Goal: Task Accomplishment & Management: Complete application form

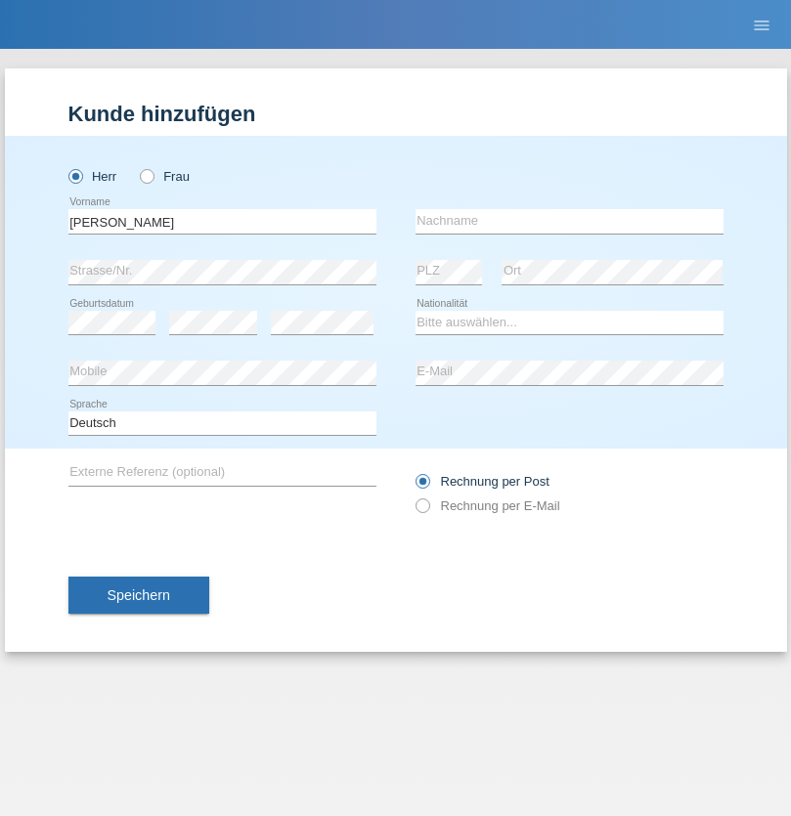
type input "[PERSON_NAME]"
click at [569, 221] on input "text" at bounding box center [569, 221] width 308 height 24
type input "[PERSON_NAME][GEOGRAPHIC_DATA]"
select select "PT"
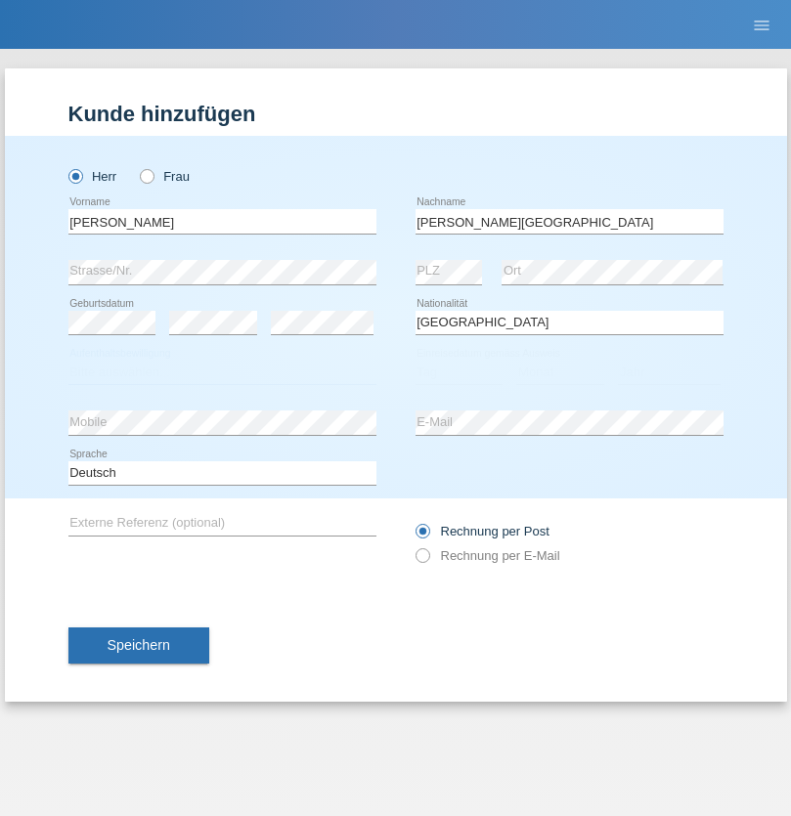
select select "C"
select select "14"
select select "08"
select select "2021"
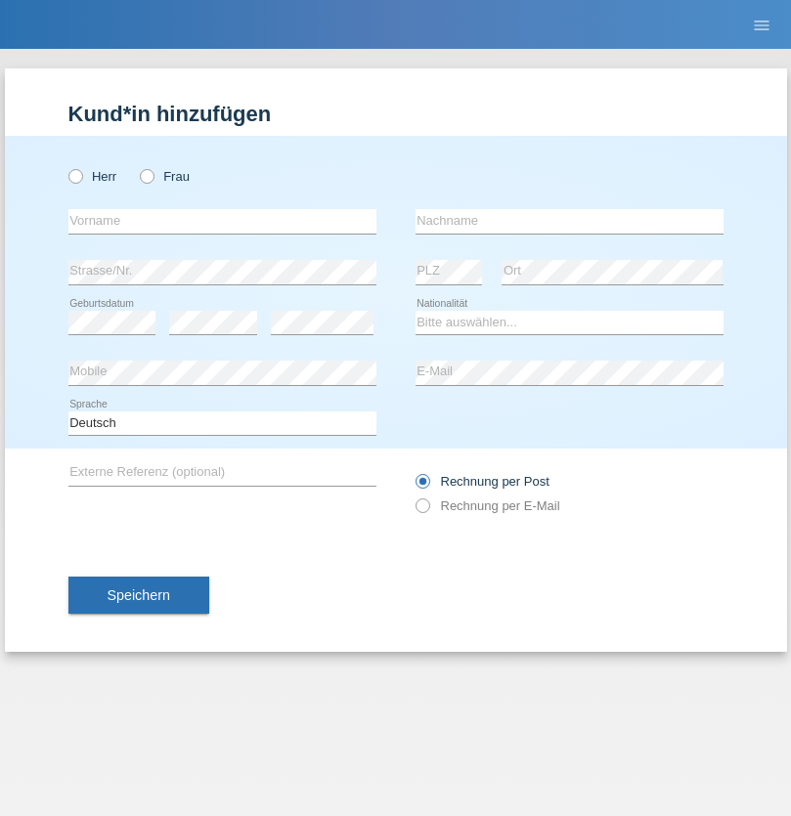
radio input "true"
click at [222, 221] on input "text" at bounding box center [222, 221] width 308 height 24
type input "Baliu"
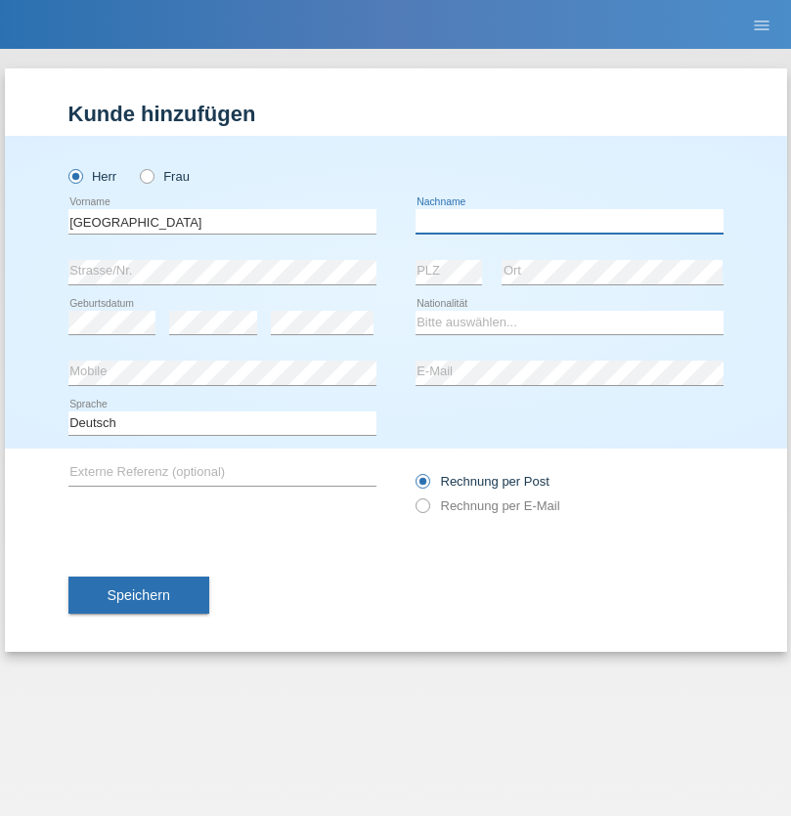
click at [569, 221] on input "text" at bounding box center [569, 221] width 308 height 24
type input "Adnan"
select select "HR"
select select "C"
select select "03"
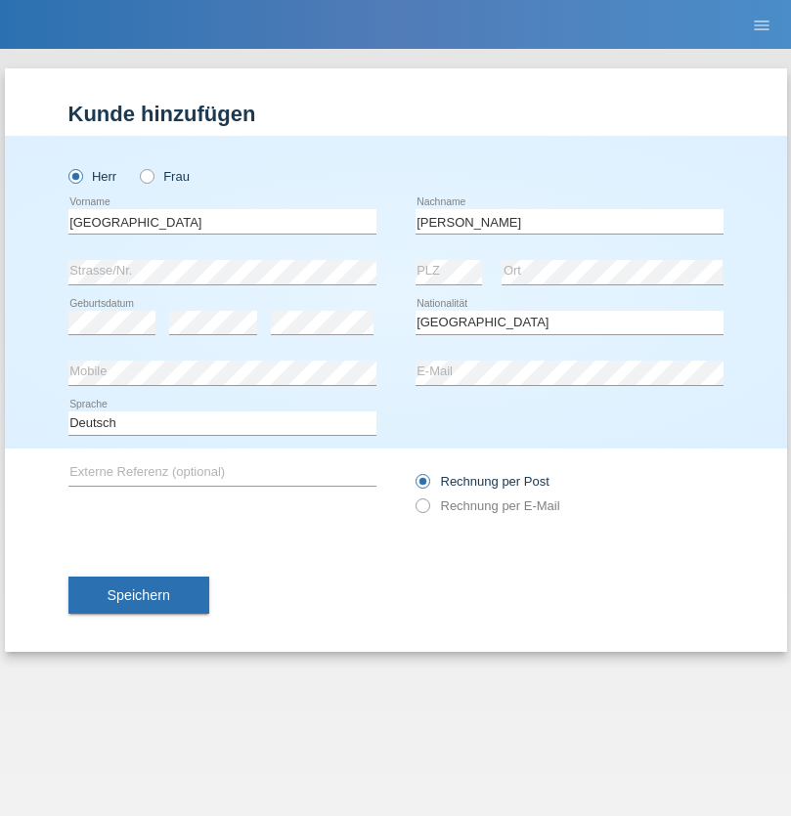
select select "01"
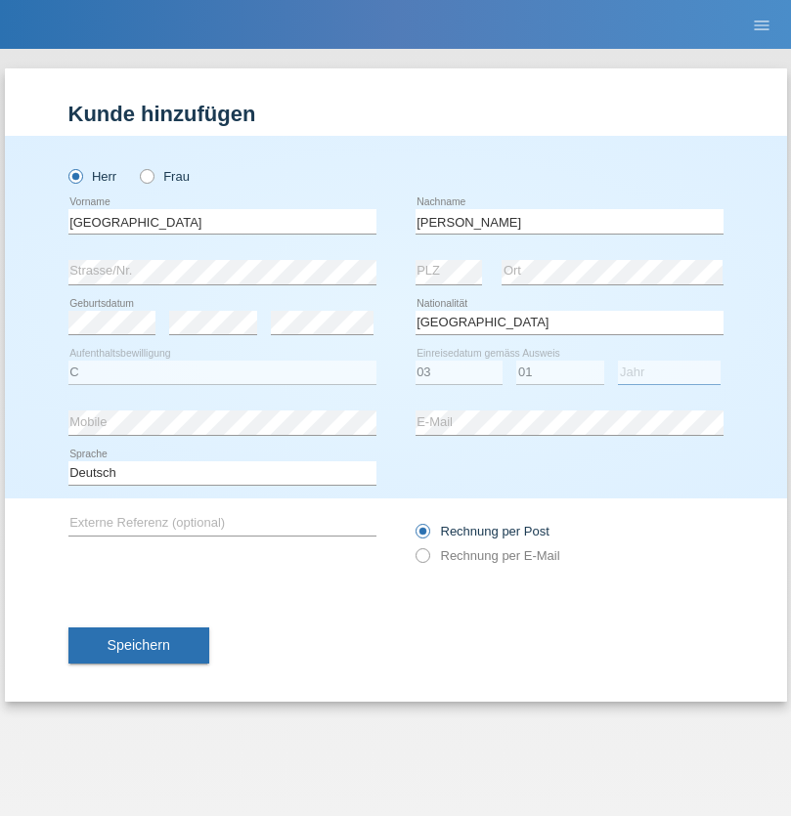
select select "2021"
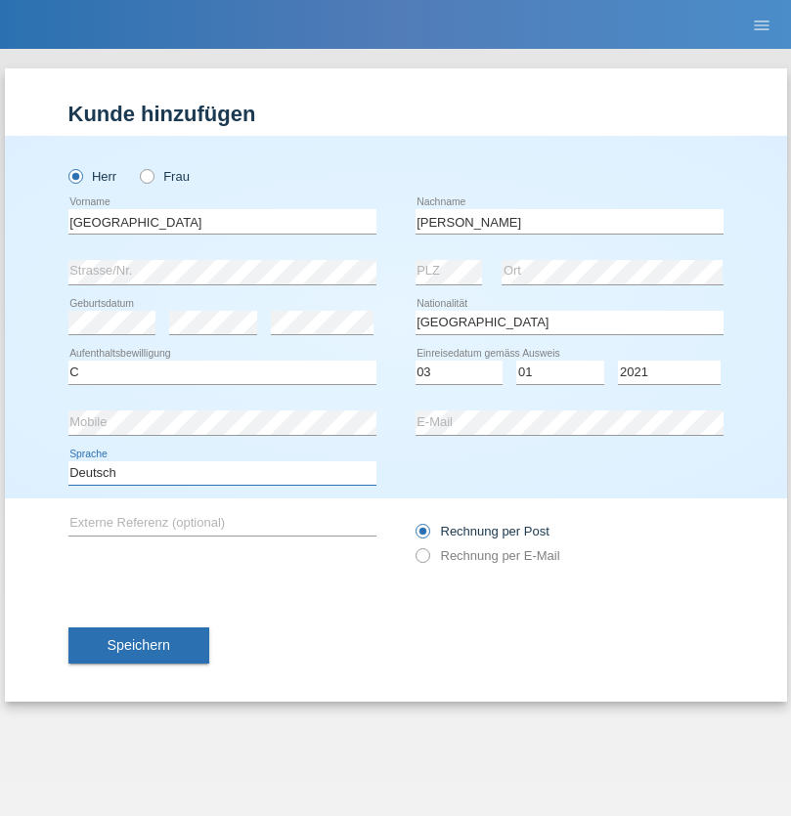
select select "en"
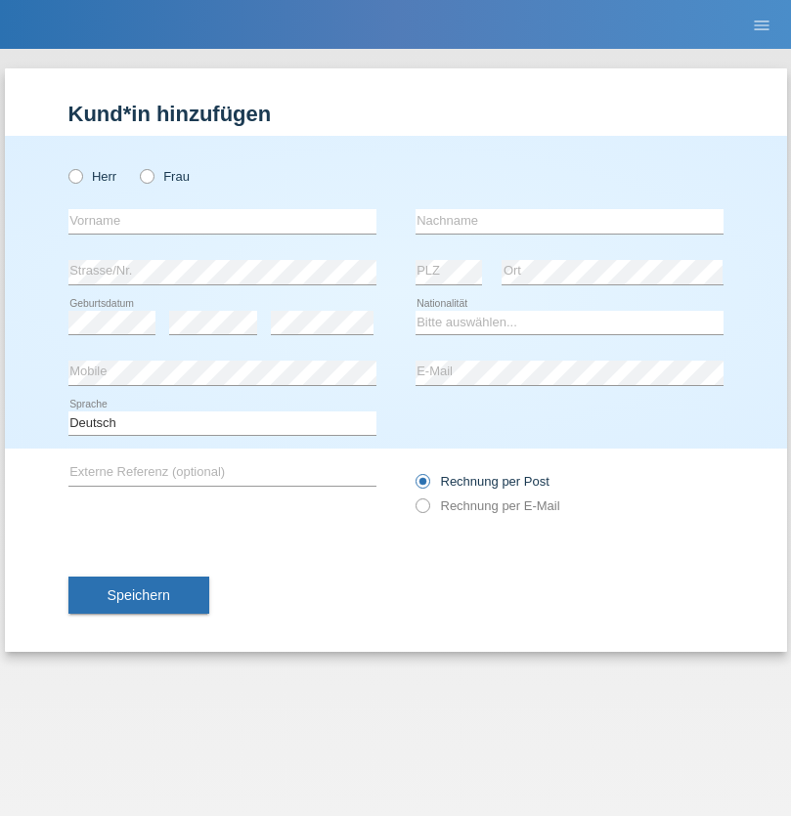
radio input "true"
click at [222, 221] on input "text" at bounding box center [222, 221] width 308 height 24
type input "Bastri"
click at [569, 221] on input "text" at bounding box center [569, 221] width 308 height 24
type input "Ajdari"
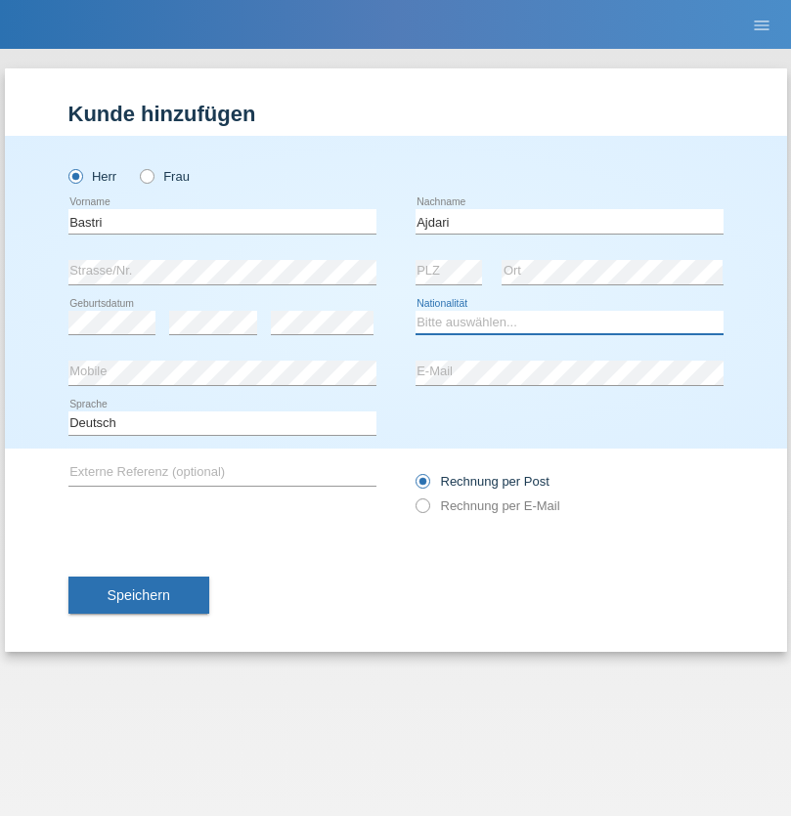
select select "MK"
select select "C"
select select "01"
select select "02"
radio input "true"
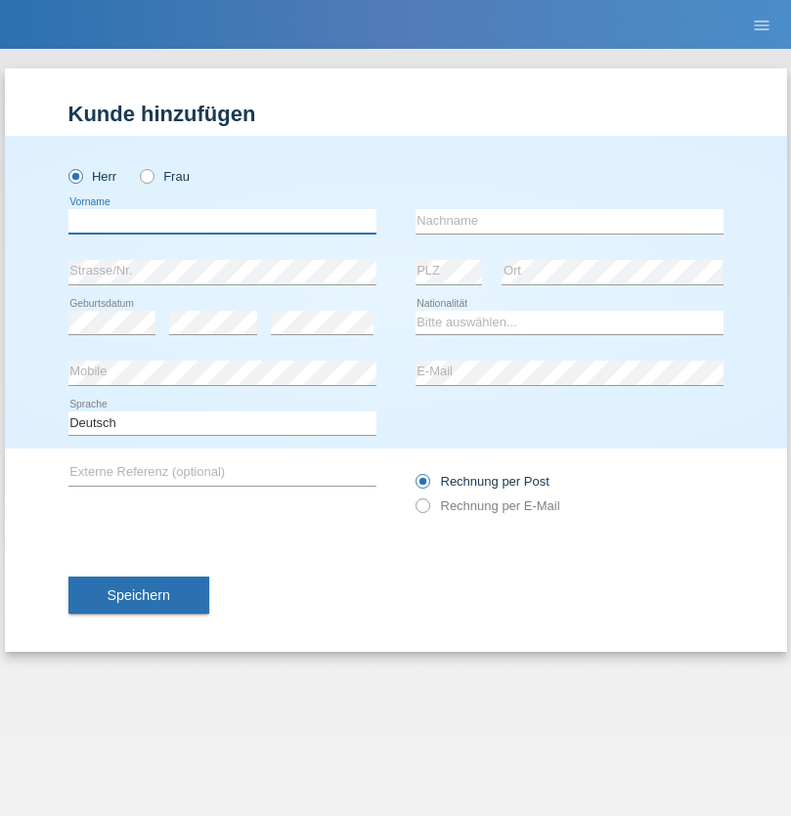
click at [222, 221] on input "text" at bounding box center [222, 221] width 308 height 24
type input "Diaconu"
click at [569, 221] on input "text" at bounding box center [569, 221] width 308 height 24
type input "Gabriel-Daniel"
select select "RO"
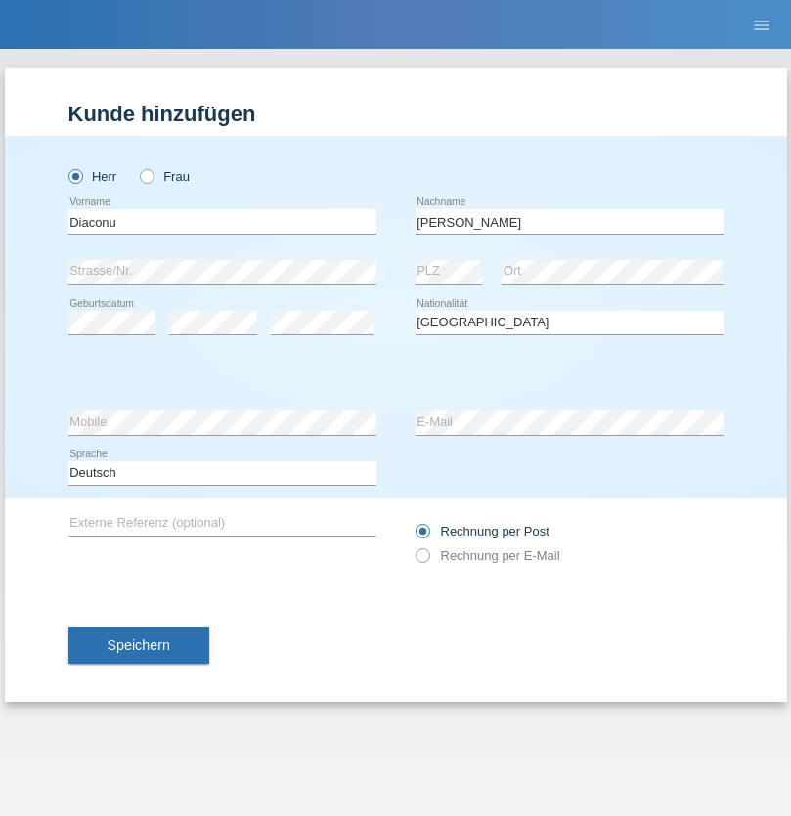
select select "C"
select select "10"
select select "04"
select select "2021"
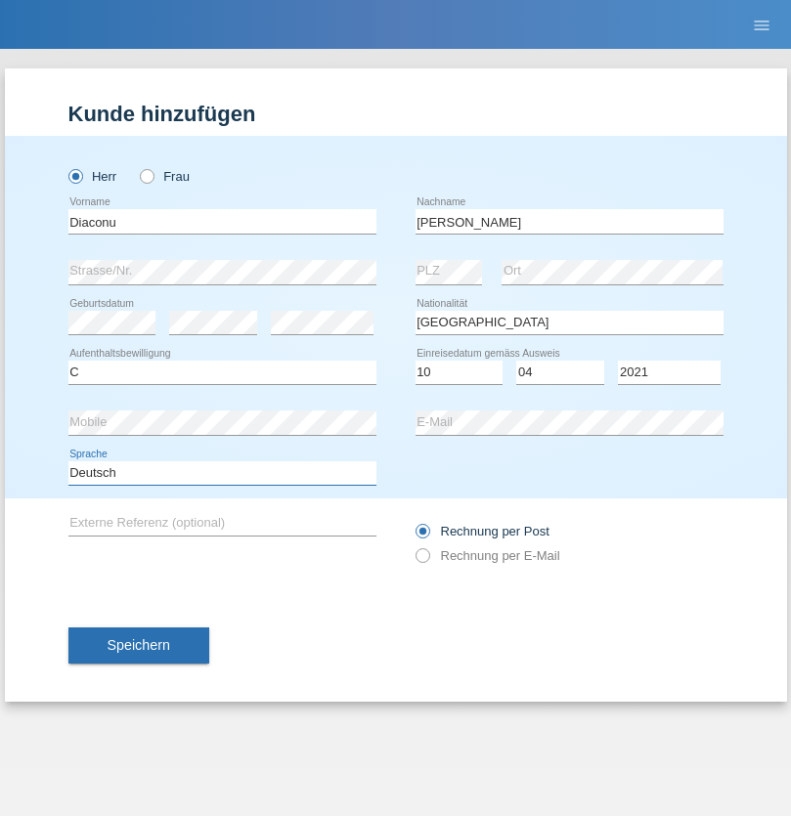
select select "en"
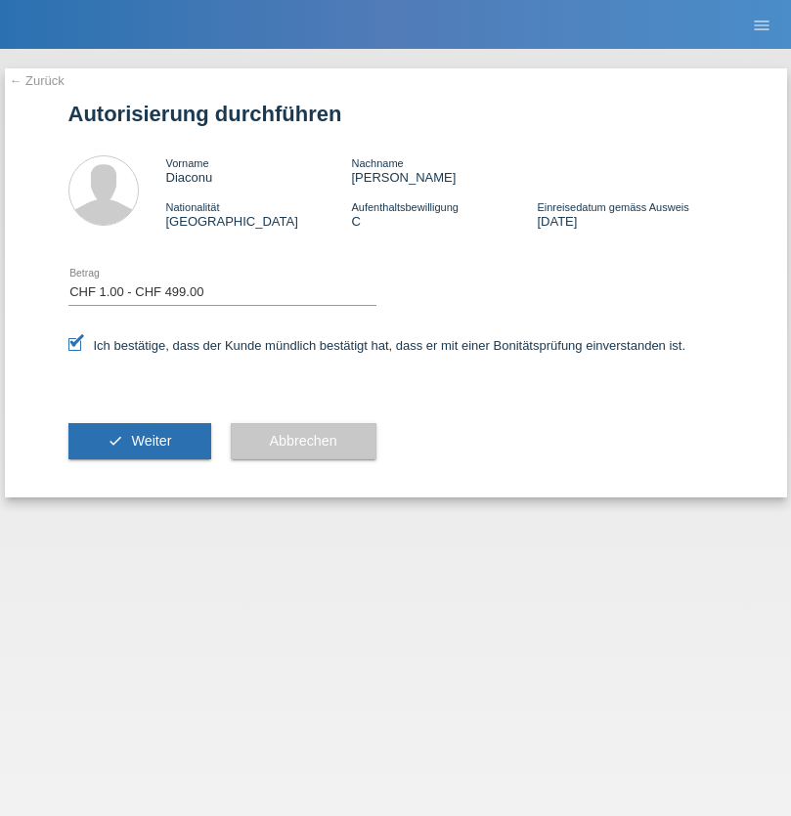
select select "1"
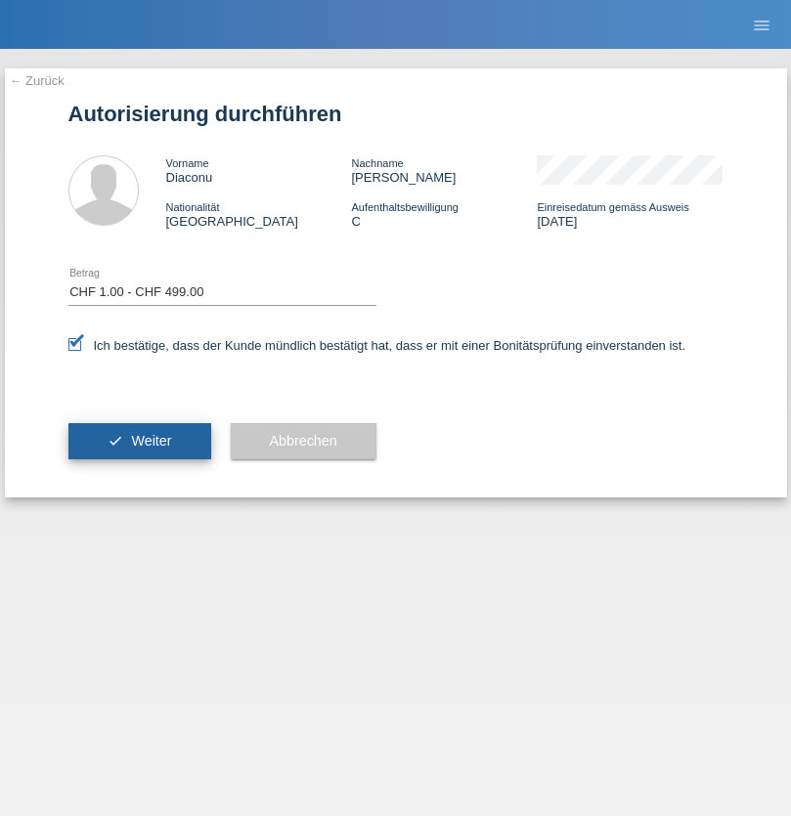
click at [139, 441] on span "Weiter" at bounding box center [151, 441] width 40 height 16
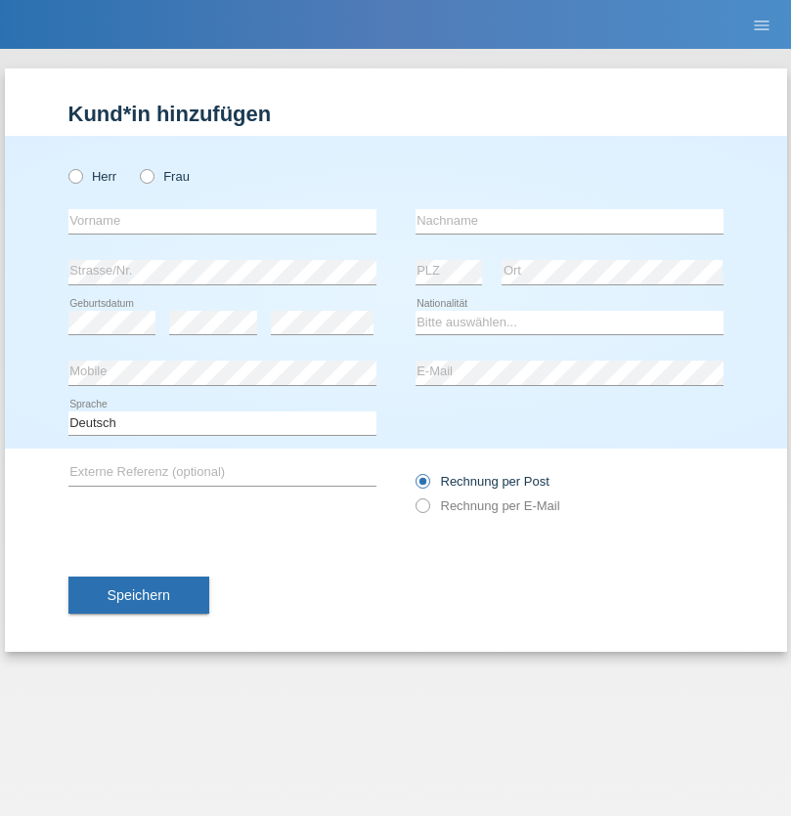
radio input "true"
click at [222, 221] on input "text" at bounding box center [222, 221] width 308 height 24
type input "Berkant"
click at [569, 221] on input "text" at bounding box center [569, 221] width 308 height 24
type input "Ulus"
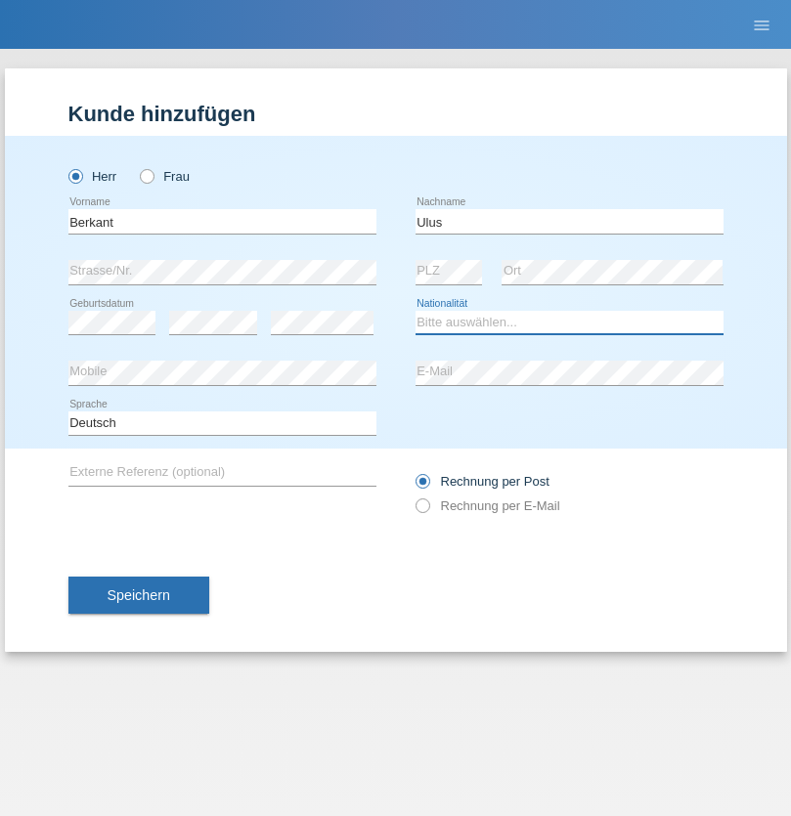
select select "DE"
select select "C"
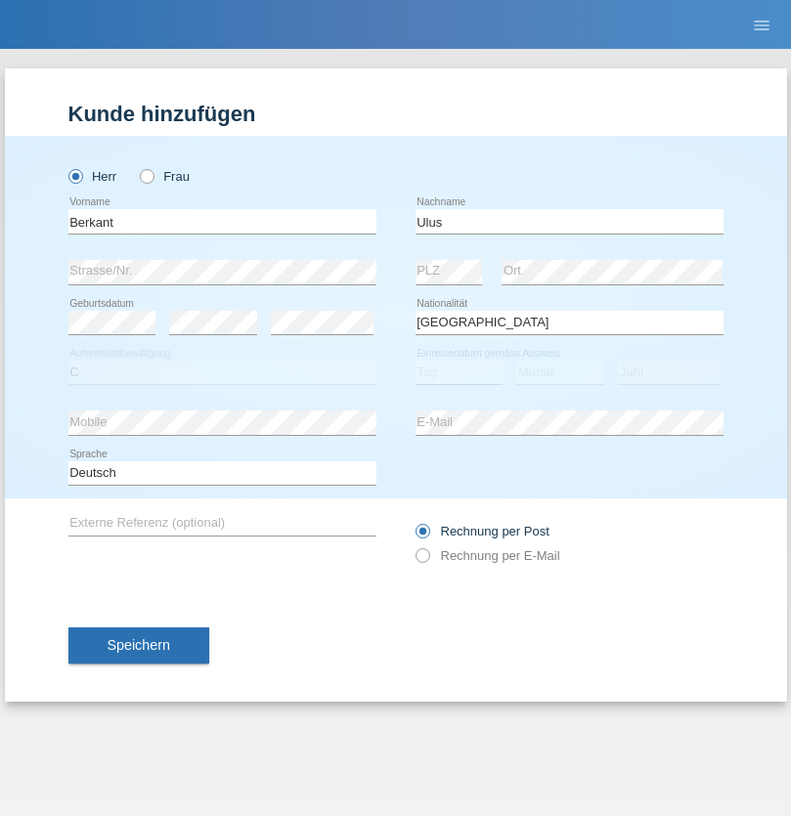
select select "30"
select select "05"
select select "2021"
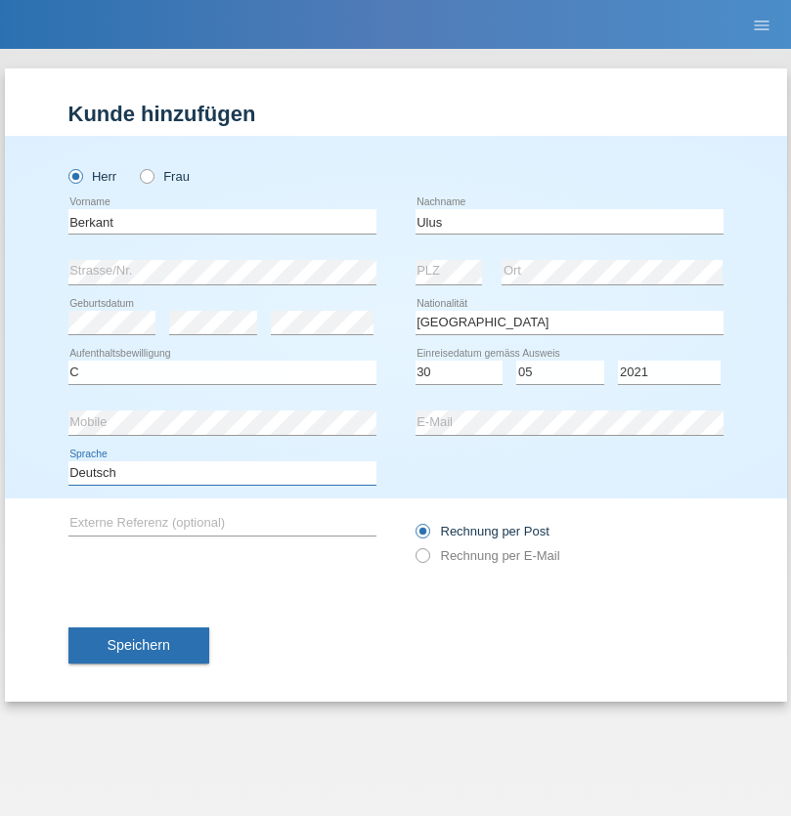
select select "en"
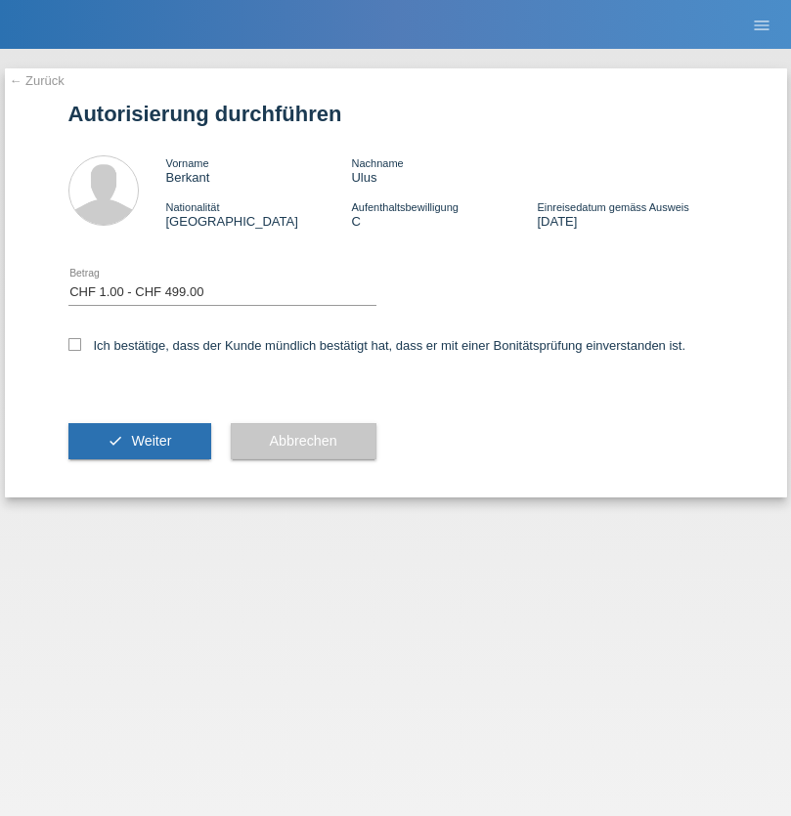
select select "1"
checkbox input "true"
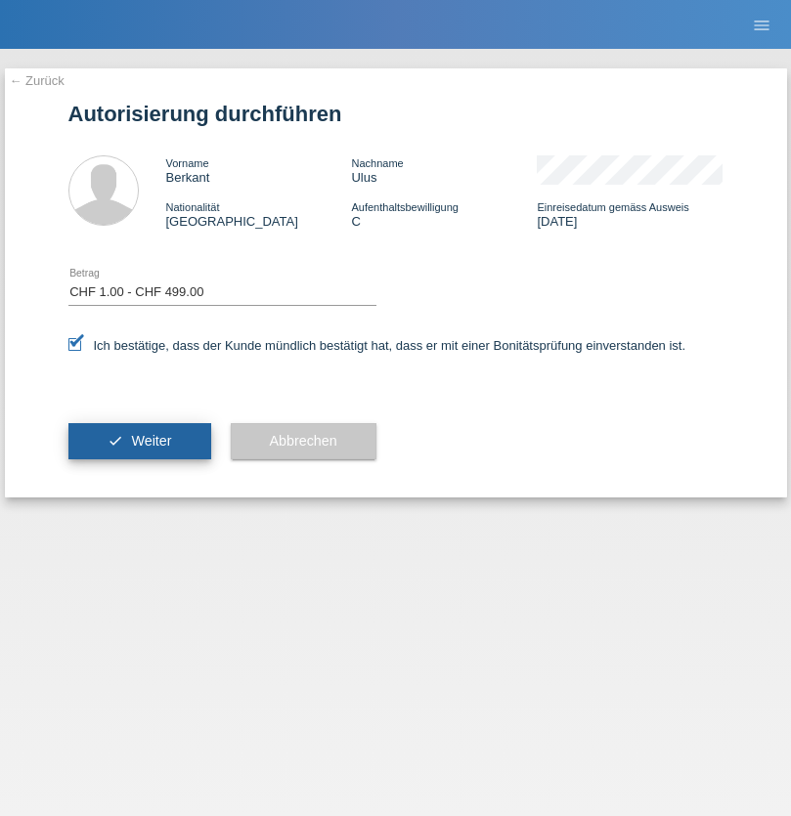
click at [139, 441] on span "Weiter" at bounding box center [151, 441] width 40 height 16
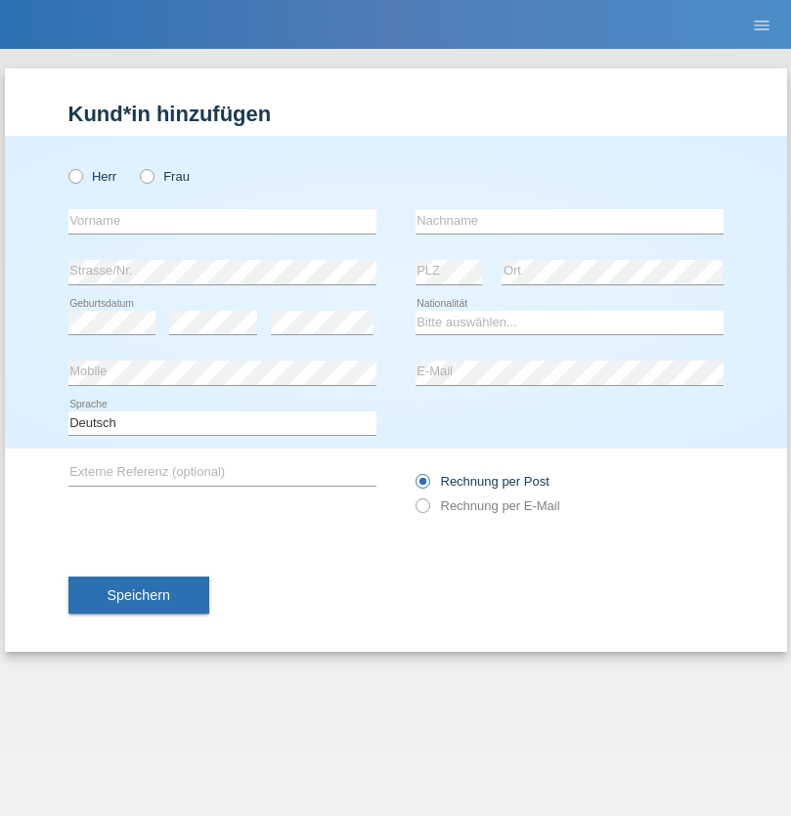
radio input "true"
click at [222, 221] on input "text" at bounding box center [222, 221] width 308 height 24
type input "Petar"
click at [569, 221] on input "text" at bounding box center [569, 221] width 308 height 24
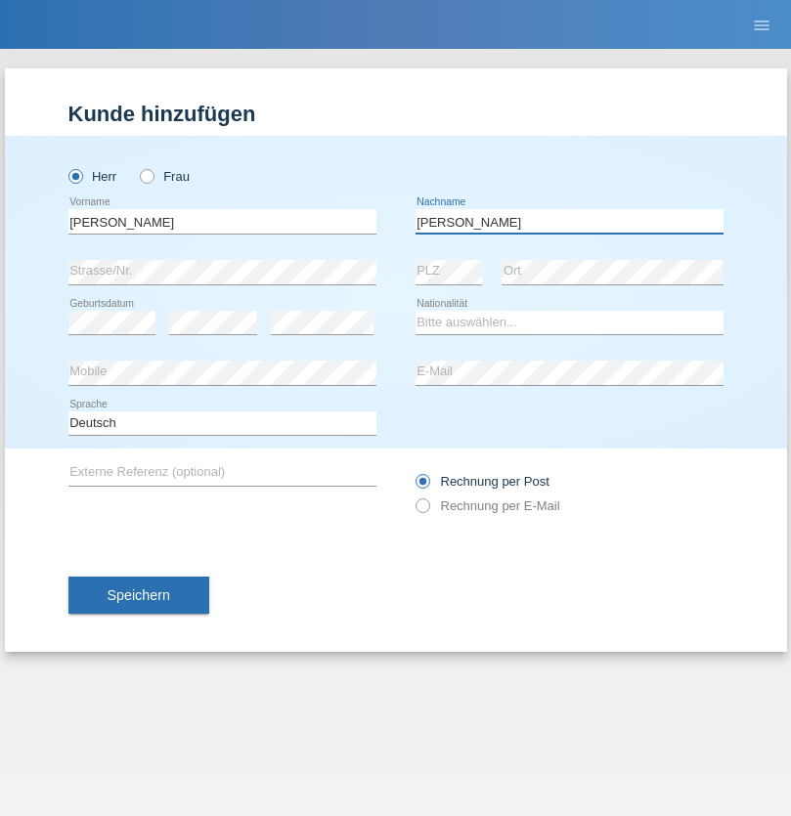
type input "Dumitru"
select select "RO"
select select "C"
select select "24"
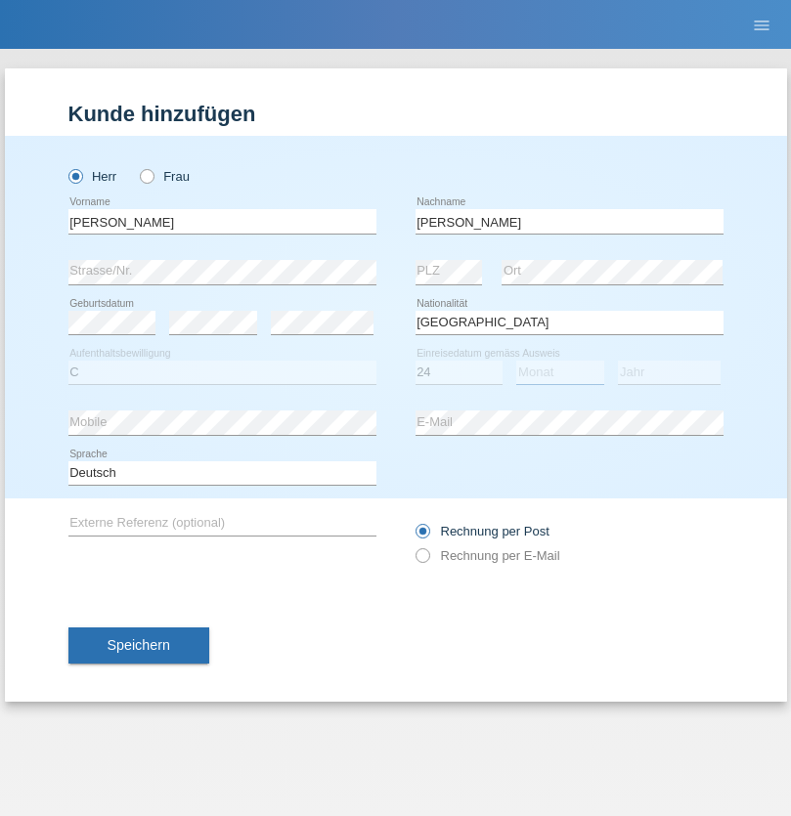
select select "06"
select select "2021"
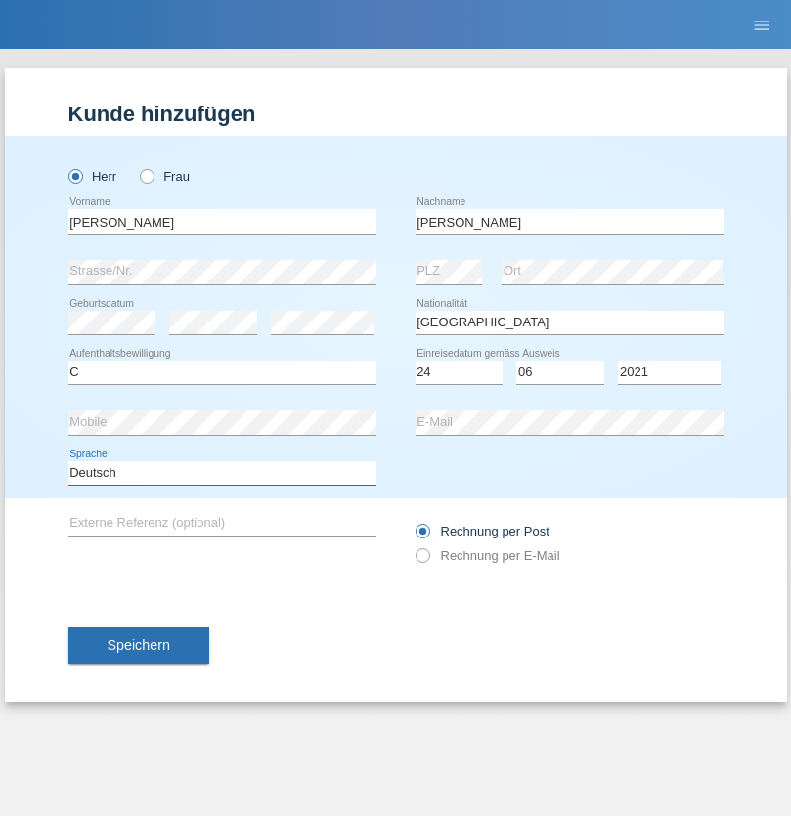
select select "en"
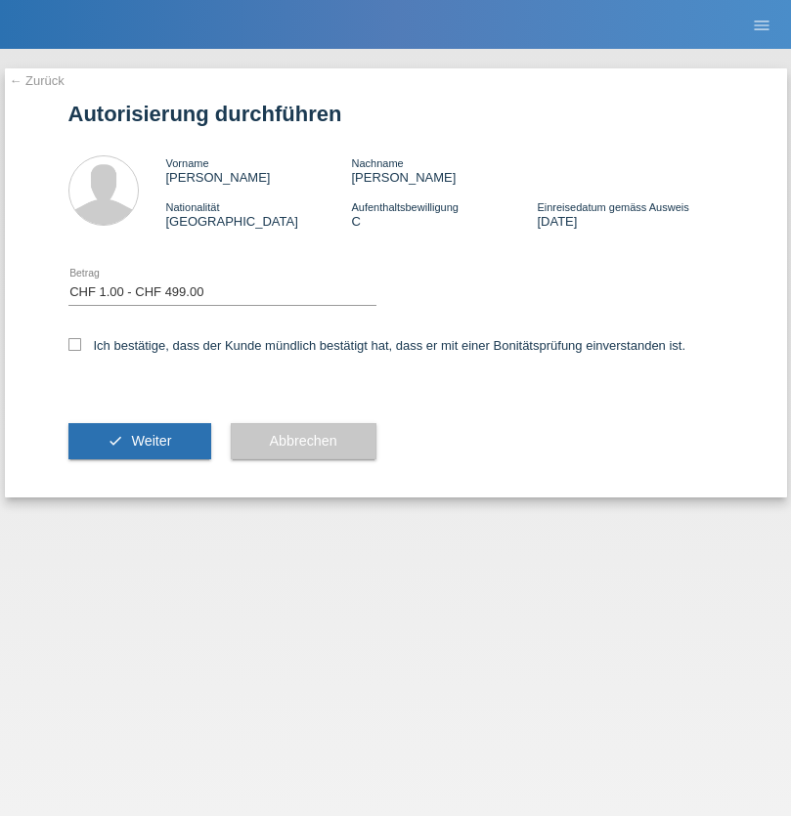
select select "1"
checkbox input "true"
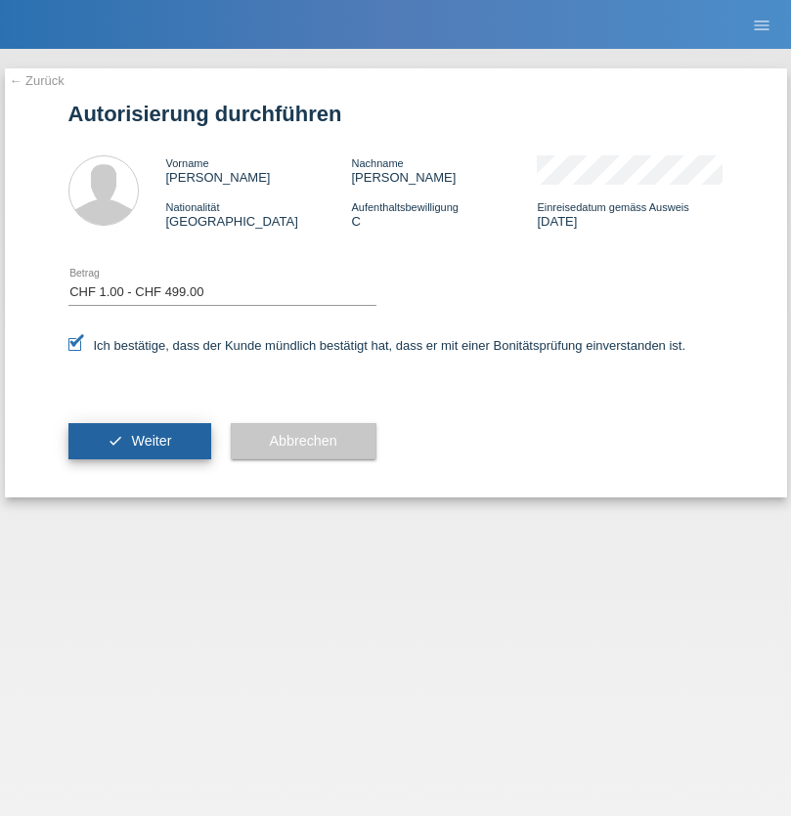
click at [139, 441] on span "Weiter" at bounding box center [151, 441] width 40 height 16
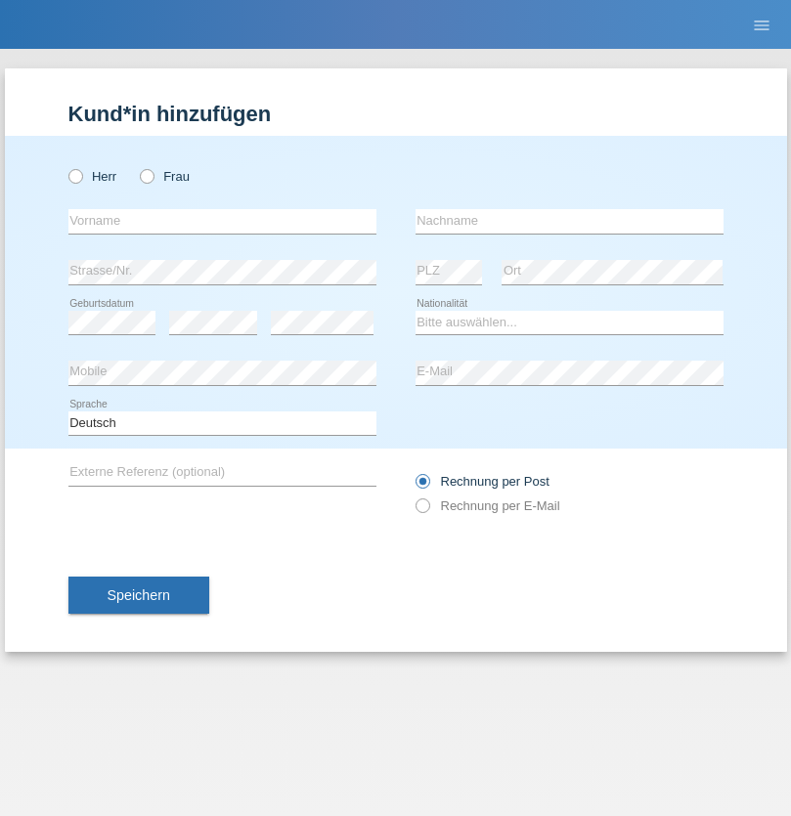
radio input "true"
click at [222, 221] on input "text" at bounding box center [222, 221] width 308 height 24
type input "Shem"
click at [569, 221] on input "text" at bounding box center [569, 221] width 308 height 24
type input "Bona"
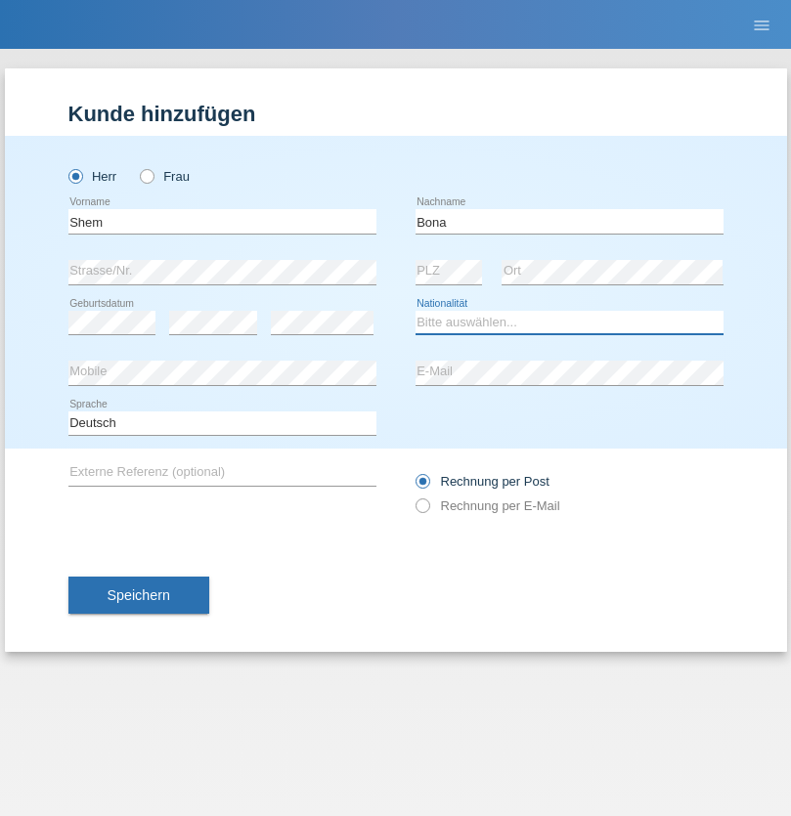
select select "CH"
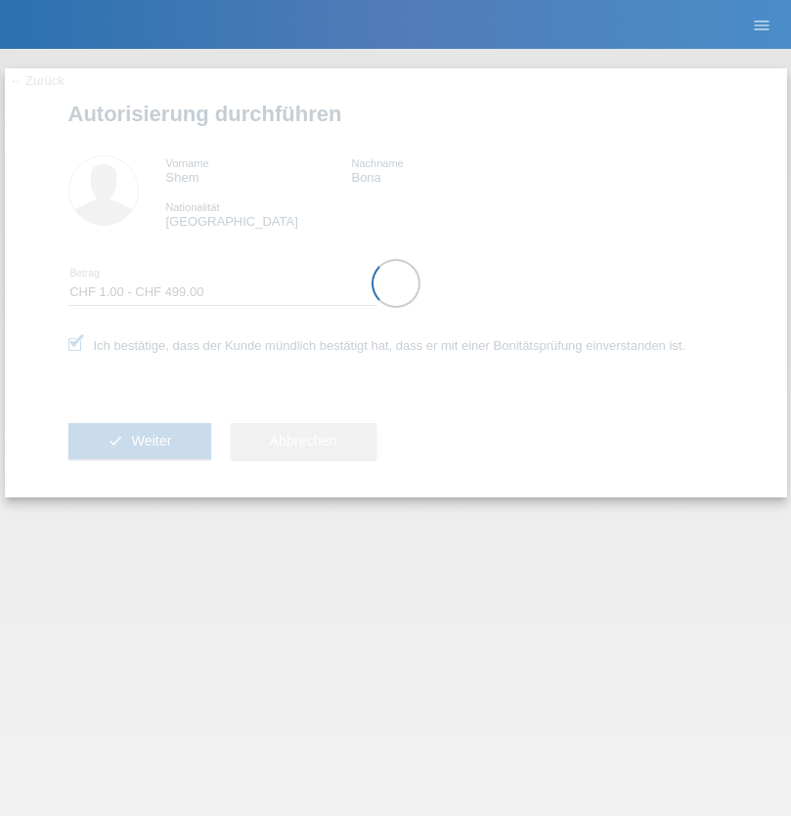
select select "1"
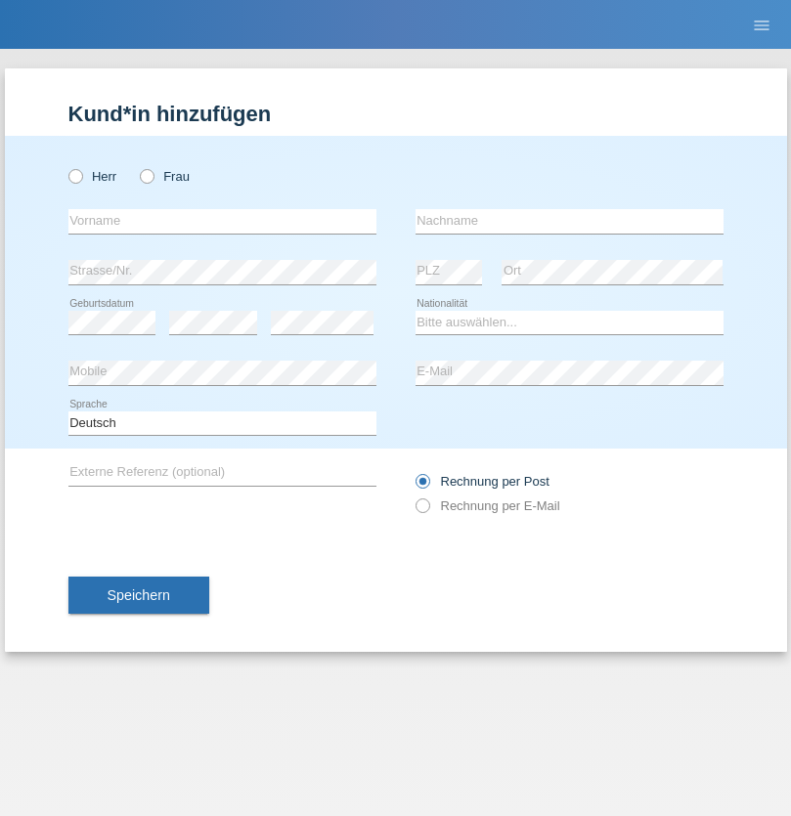
radio input "true"
click at [222, 221] on input "text" at bounding box center [222, 221] width 308 height 24
type input "Sebastian"
click at [569, 221] on input "text" at bounding box center [569, 221] width 308 height 24
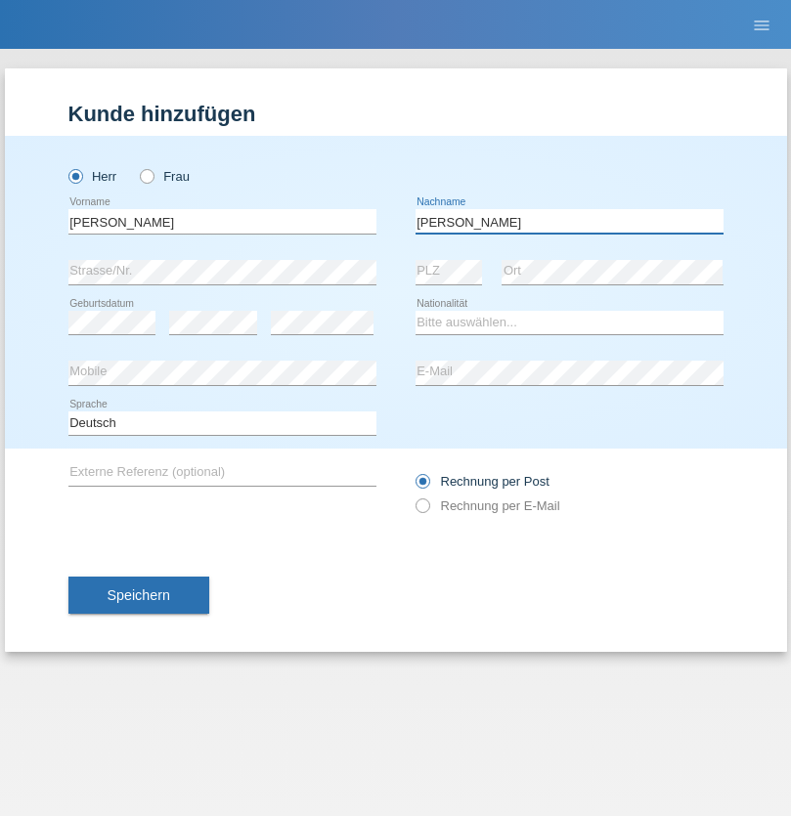
type input "Kuczynski"
select select "PL"
select select "C"
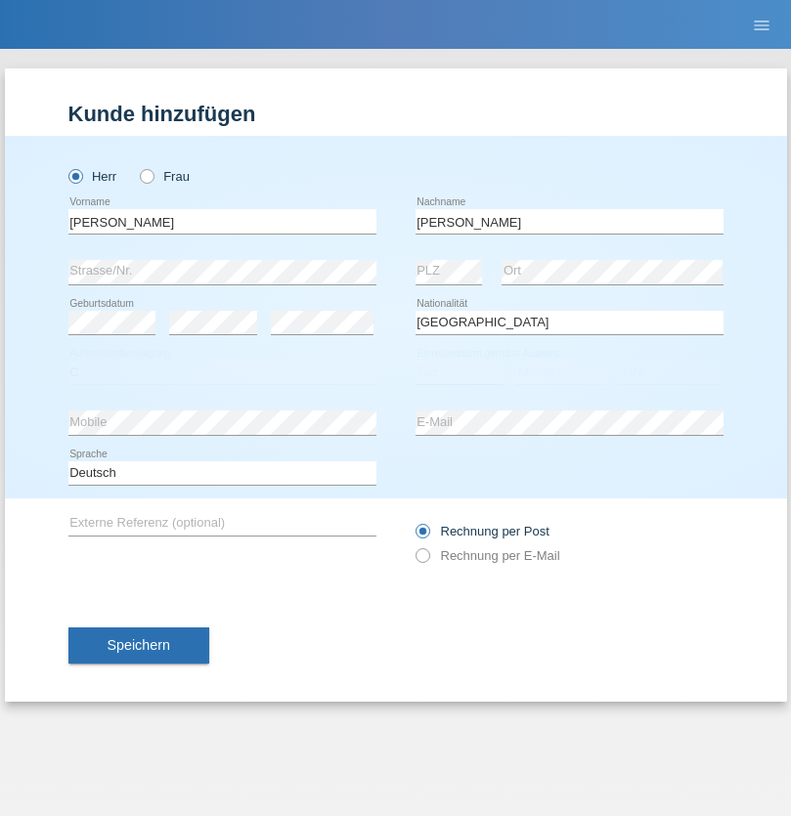
select select "16"
select select "04"
select select "2010"
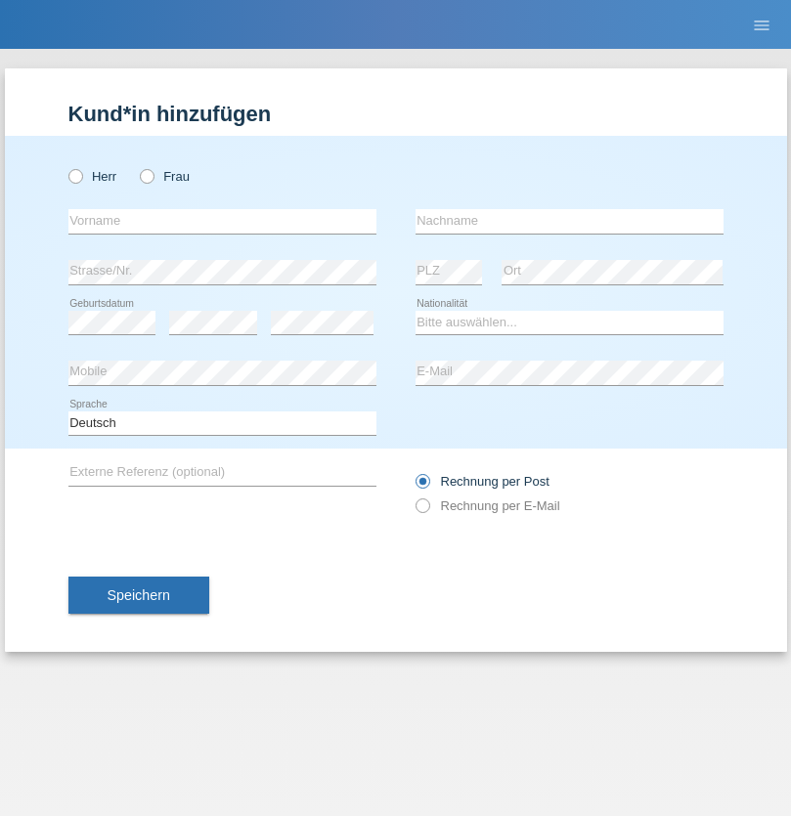
radio input "true"
click at [222, 221] on input "text" at bounding box center [222, 221] width 308 height 24
type input "Denise"
click at [569, 221] on input "text" at bounding box center [569, 221] width 308 height 24
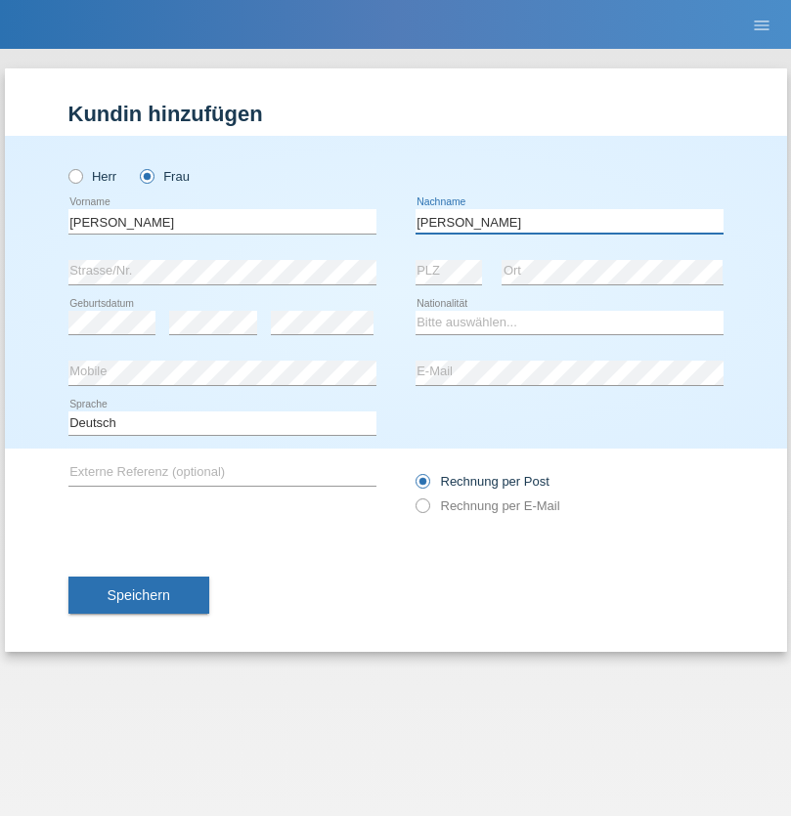
type input "Edward"
select select "CH"
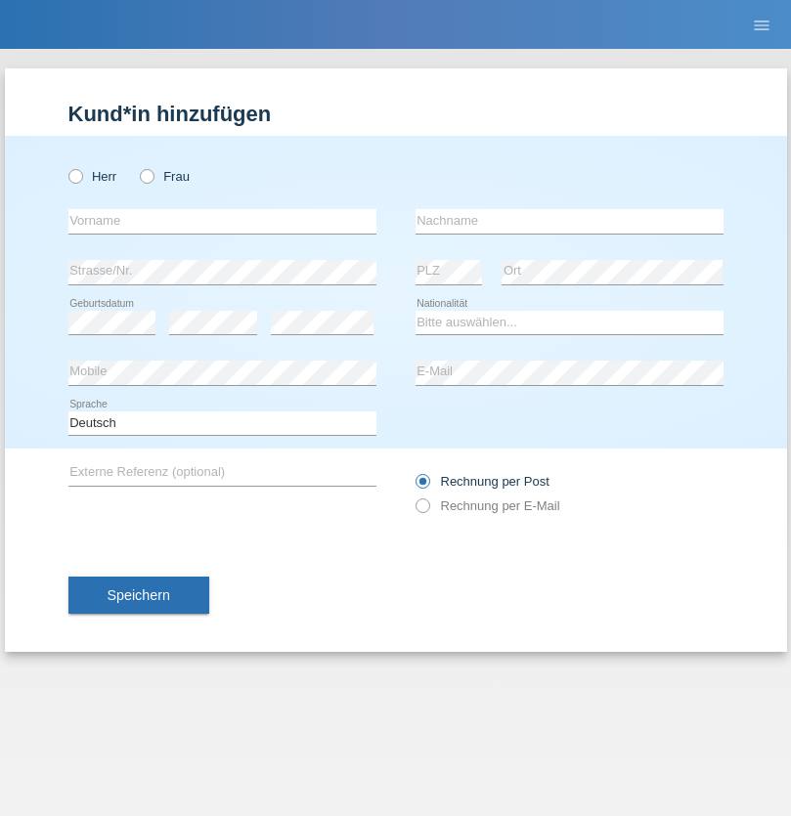
radio input "true"
click at [222, 221] on input "text" at bounding box center [222, 221] width 308 height 24
type input "[PERSON_NAME]"
click at [569, 221] on input "text" at bounding box center [569, 221] width 308 height 24
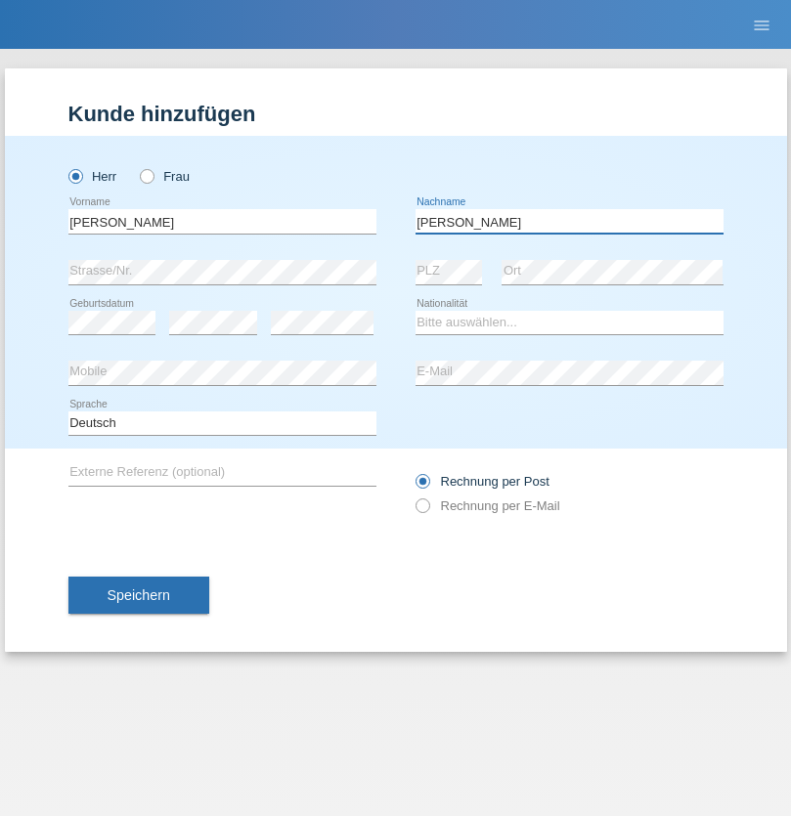
type input "[PERSON_NAME]"
select select "CH"
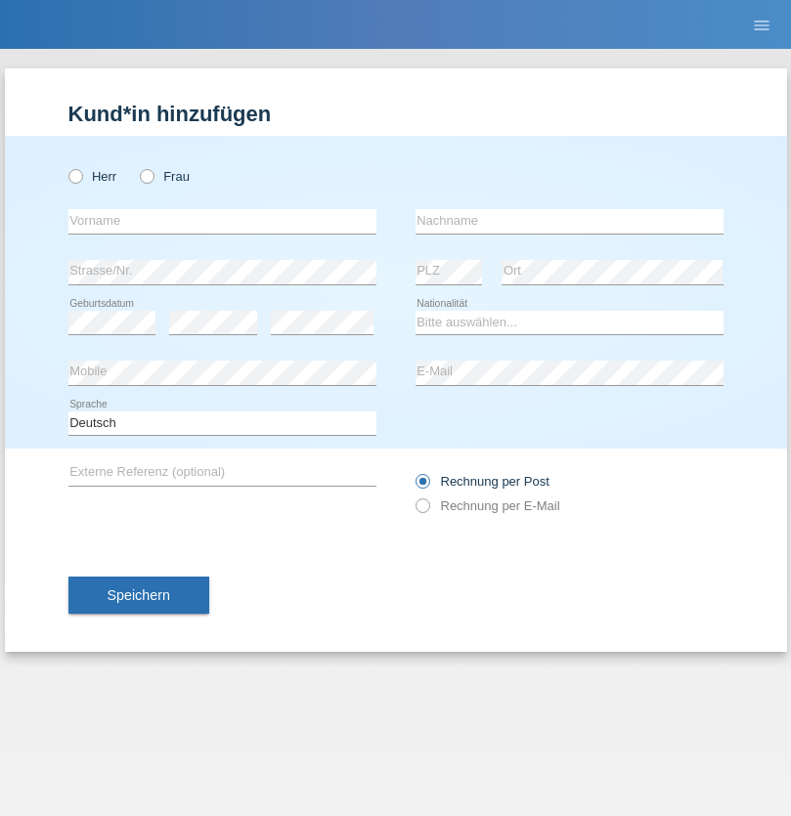
radio input "true"
click at [222, 221] on input "text" at bounding box center [222, 221] width 308 height 24
type input "Alban"
click at [569, 221] on input "text" at bounding box center [569, 221] width 308 height 24
type input "Selmonaj"
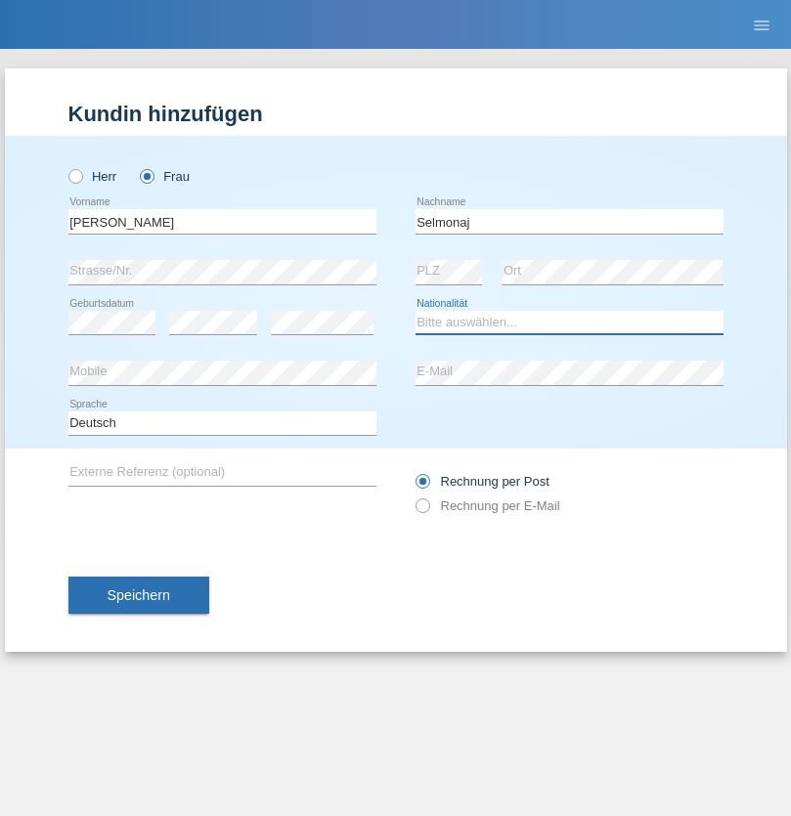
select select "CH"
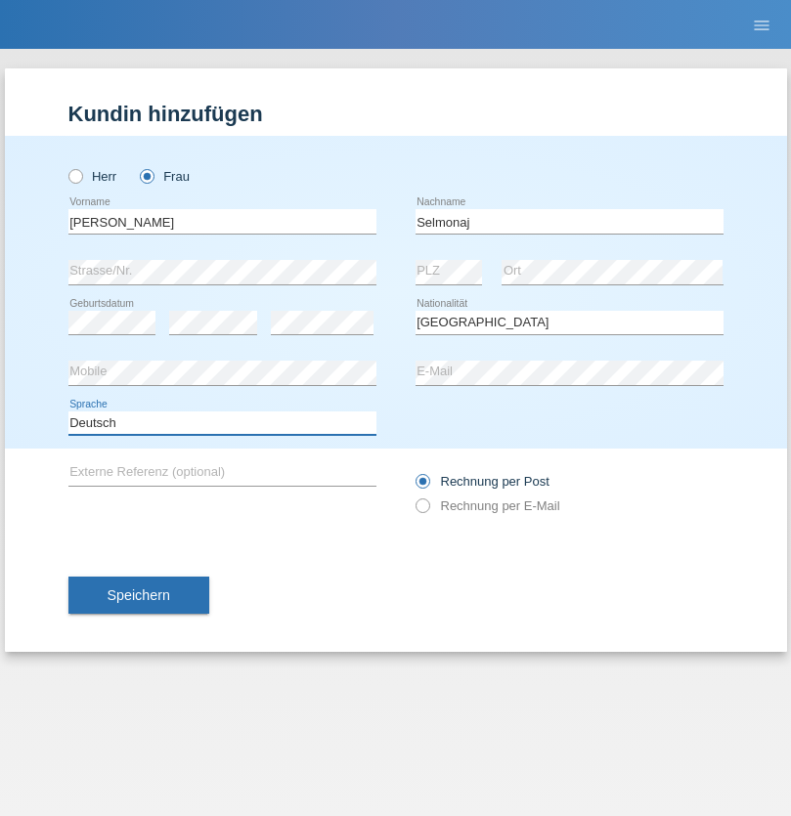
select select "en"
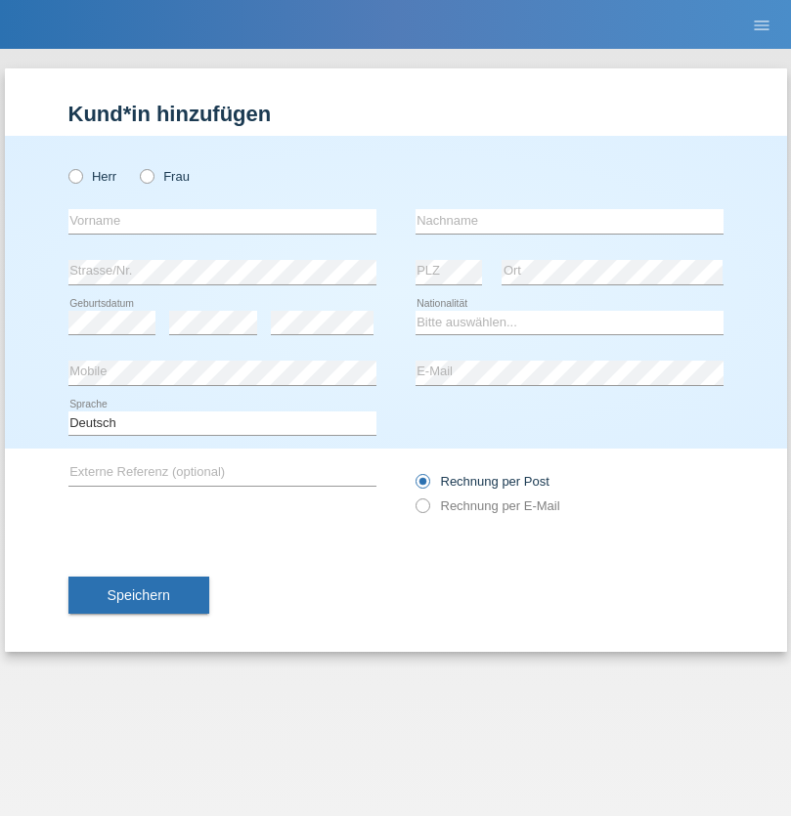
radio input "true"
click at [222, 221] on input "text" at bounding box center [222, 221] width 308 height 24
type input "Jens"
click at [569, 221] on input "text" at bounding box center [569, 221] width 308 height 24
type input "Mehlhorn"
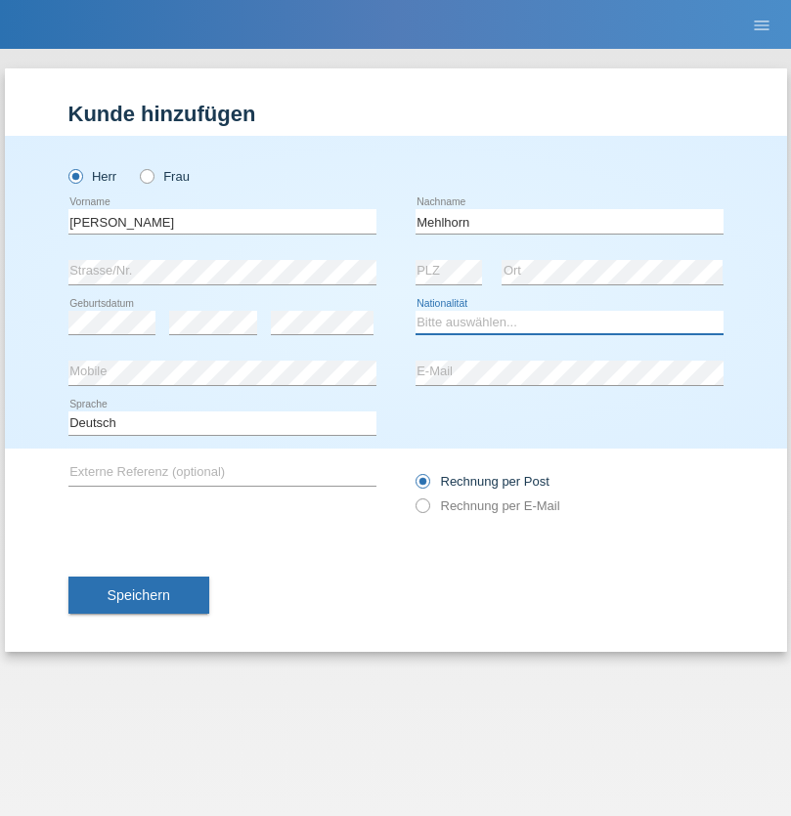
select select "CH"
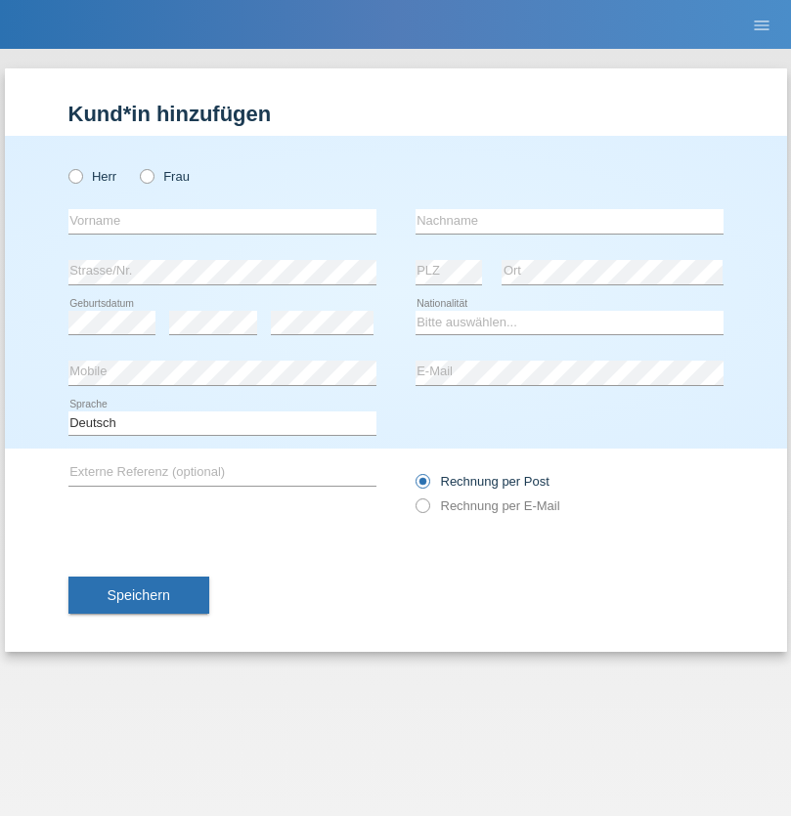
radio input "true"
click at [222, 221] on input "text" at bounding box center [222, 221] width 308 height 24
type input "Cristina"
click at [569, 221] on input "text" at bounding box center [569, 221] width 308 height 24
type input "Papuc"
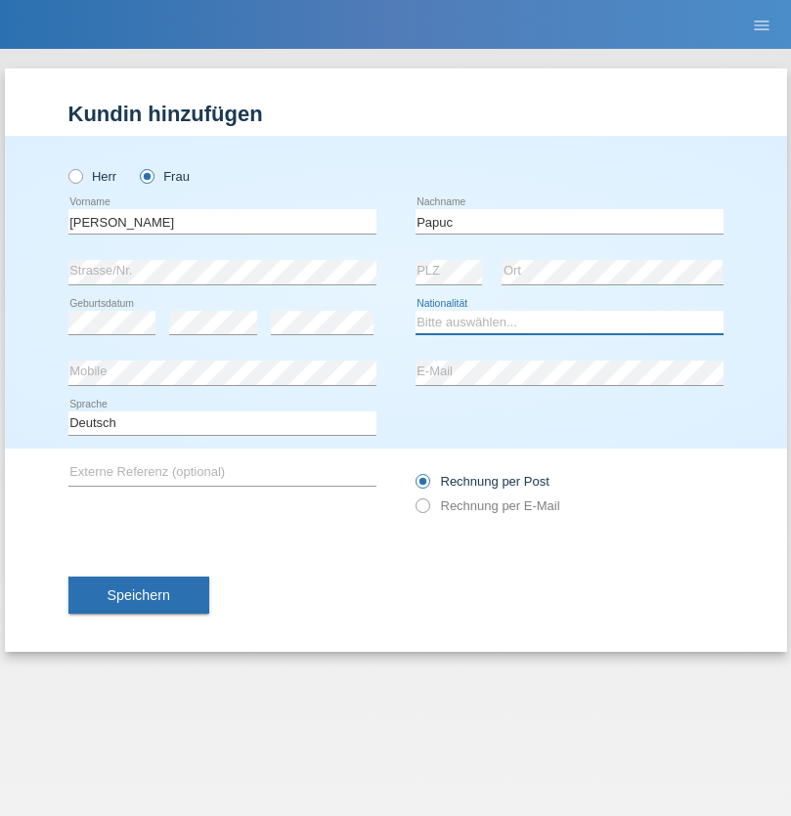
select select "RO"
select select "C"
select select "30"
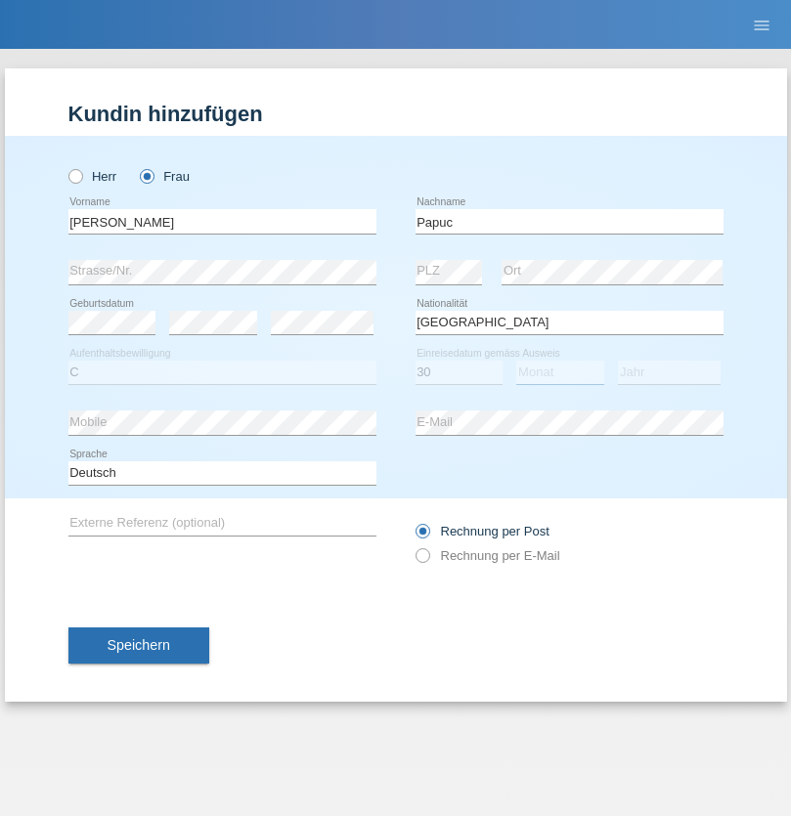
select select "07"
select select "2019"
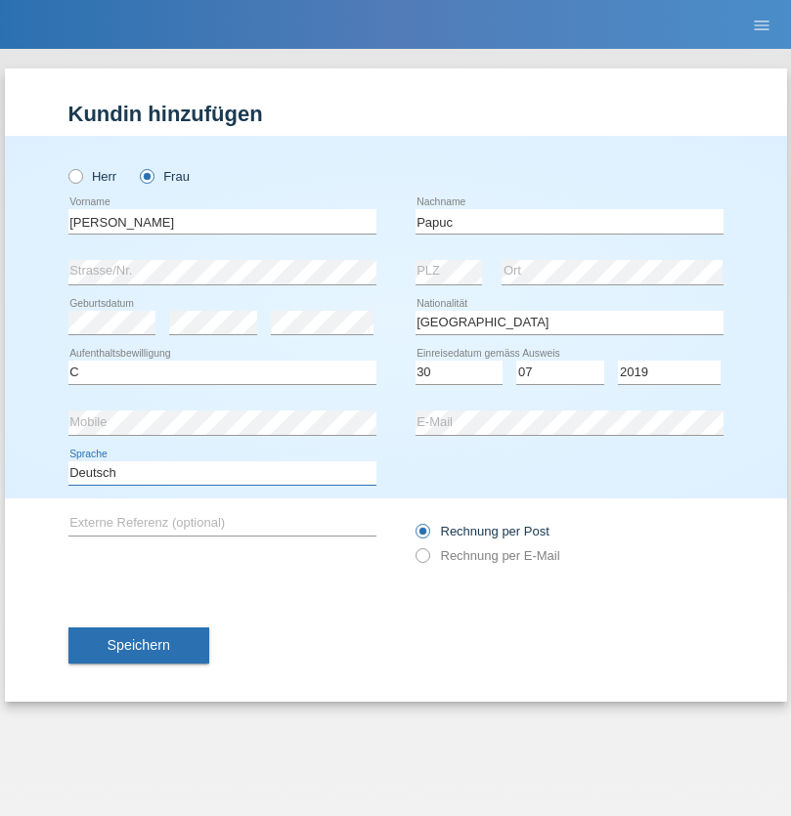
select select "en"
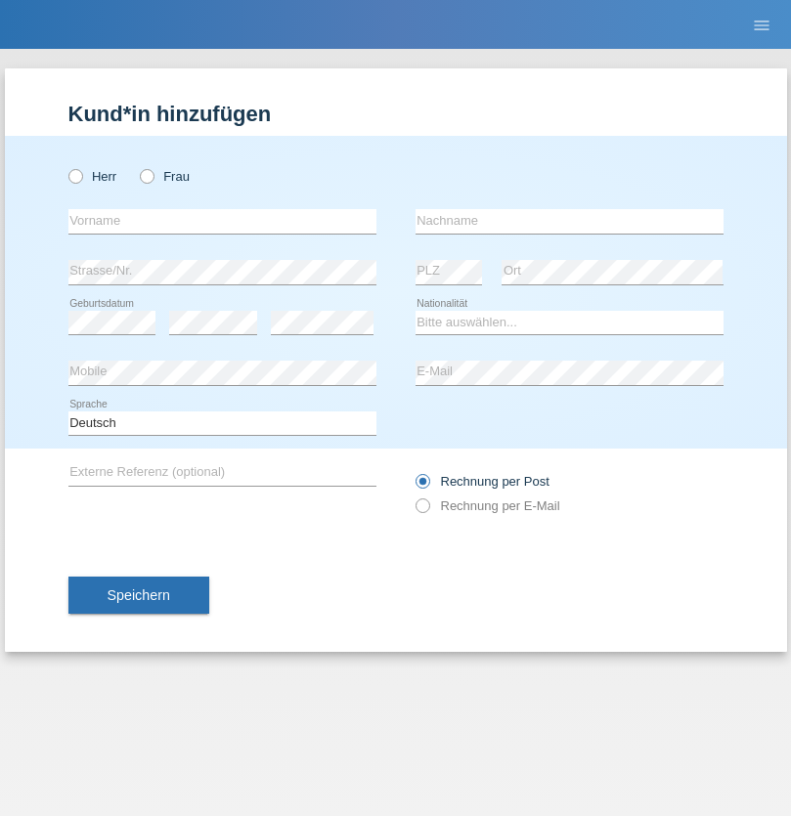
radio input "true"
click at [222, 221] on input "text" at bounding box center [222, 221] width 308 height 24
type input "Dikbaş"
click at [569, 221] on input "text" at bounding box center [569, 221] width 308 height 24
type input "Nuray"
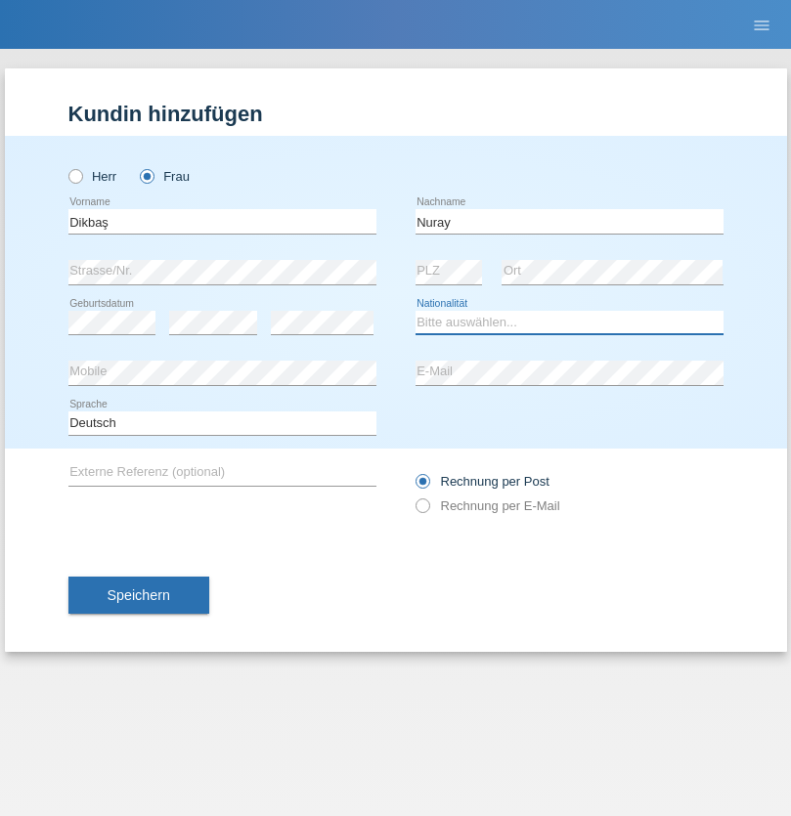
select select "TR"
select select "C"
select select "09"
select select "11"
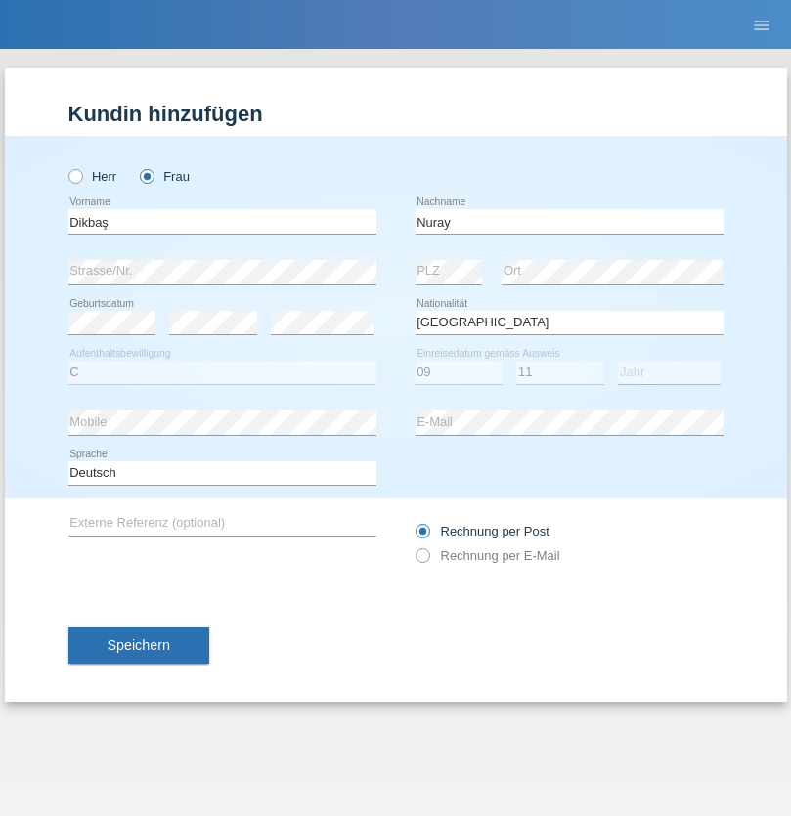
select select "1994"
